Goal: Find specific page/section: Find specific page/section

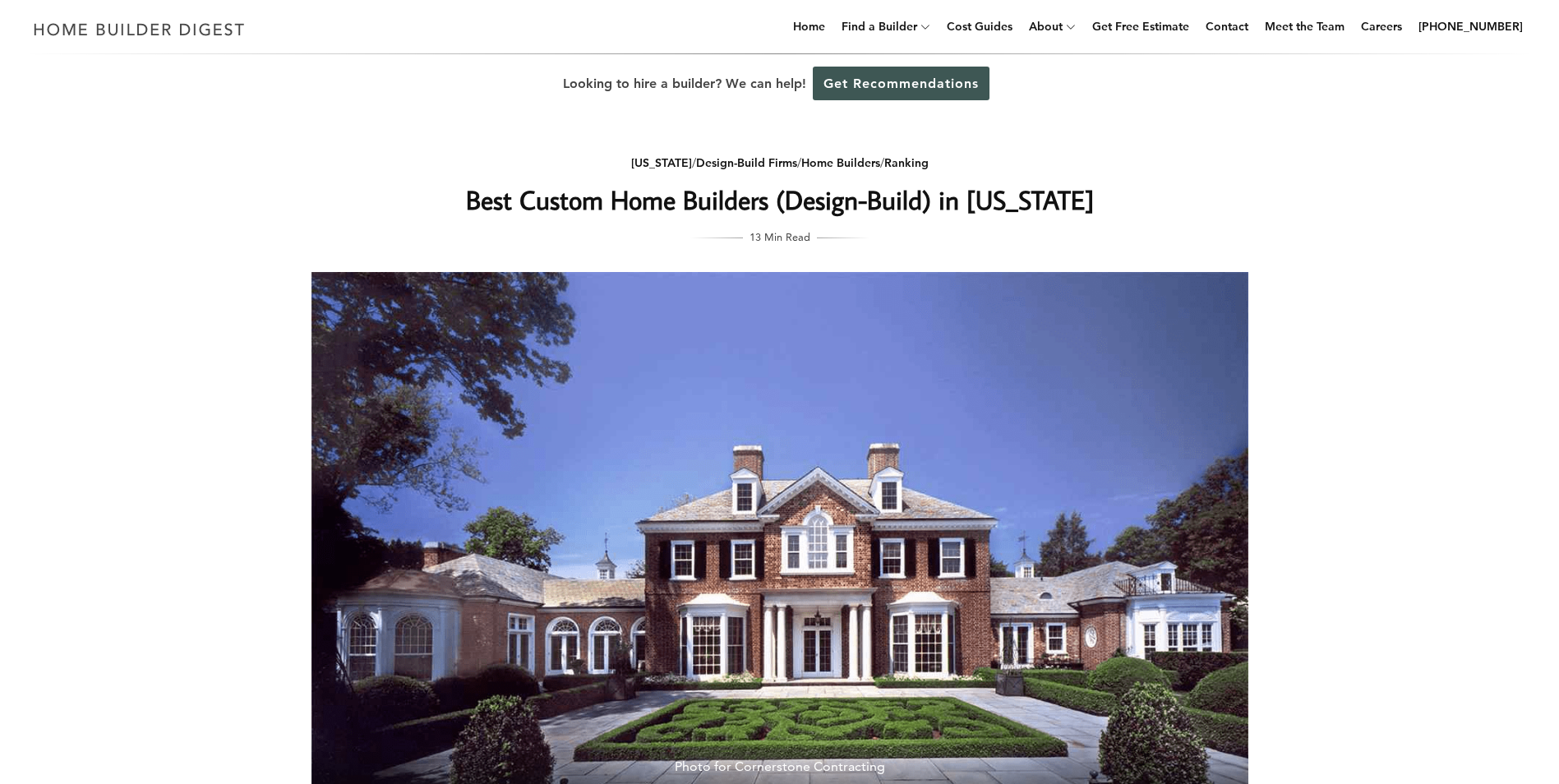
click at [993, 30] on link "Cost Guides" at bounding box center [979, 26] width 79 height 53
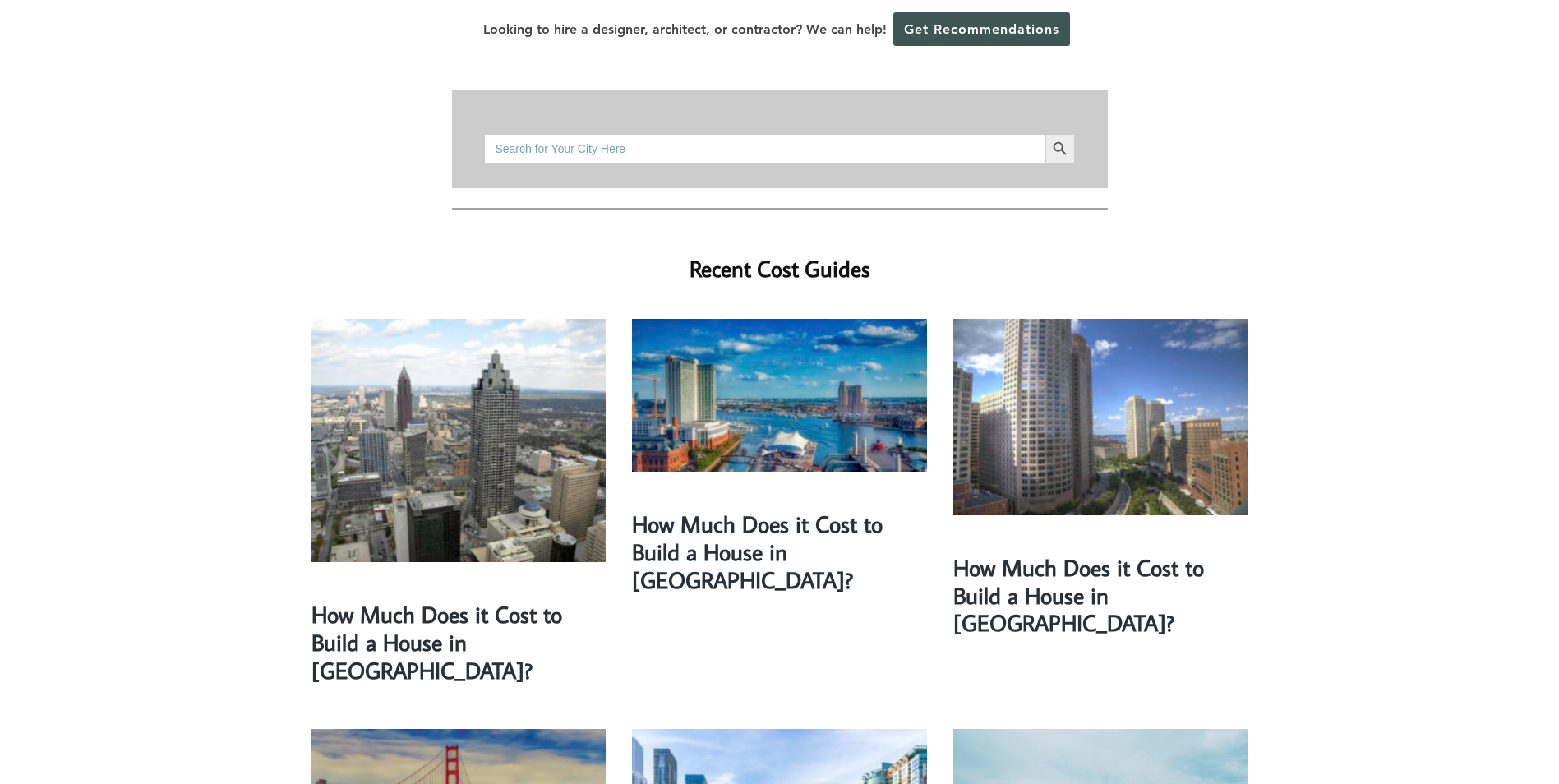
scroll to position [283, 0]
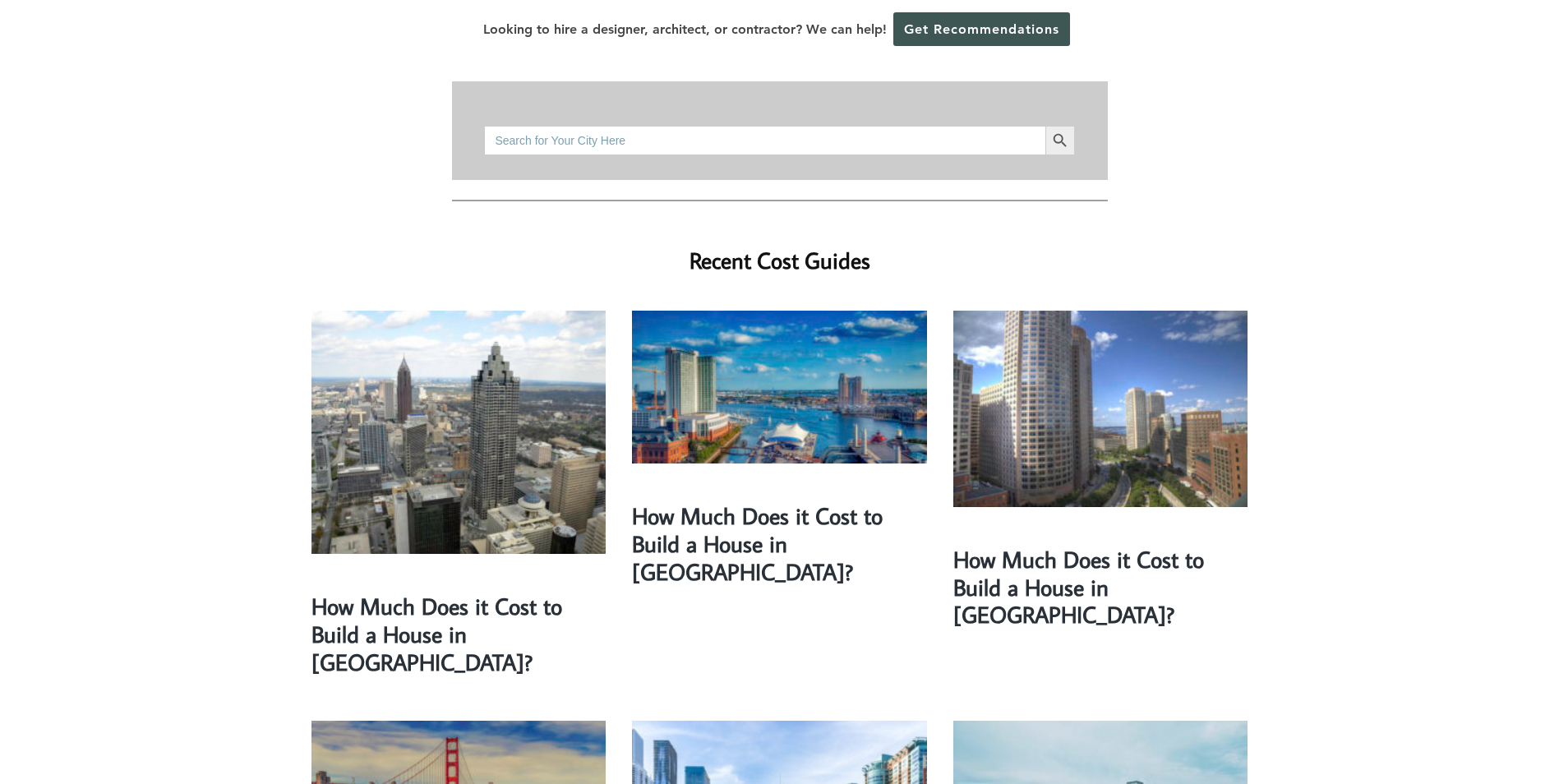
click at [978, 125] on input "Search for:" at bounding box center [764, 140] width 560 height 29
type input "bristol, ct"
click at [1065, 132] on icon "Search" at bounding box center [1061, 141] width 18 height 18
